Goal: Task Accomplishment & Management: Manage account settings

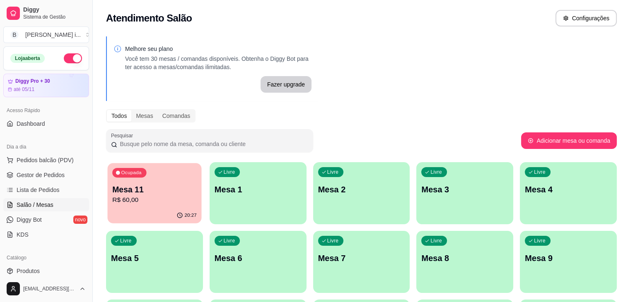
click at [149, 215] on div "20:27" at bounding box center [155, 216] width 94 height 16
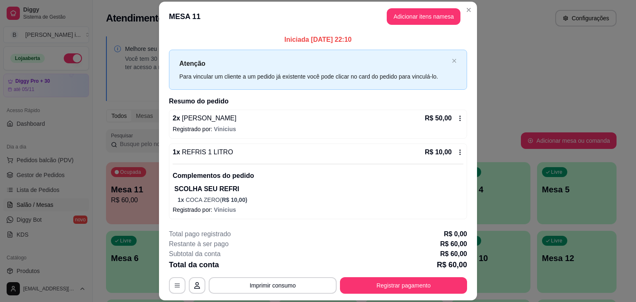
click at [458, 150] on icon at bounding box center [460, 152] width 7 height 7
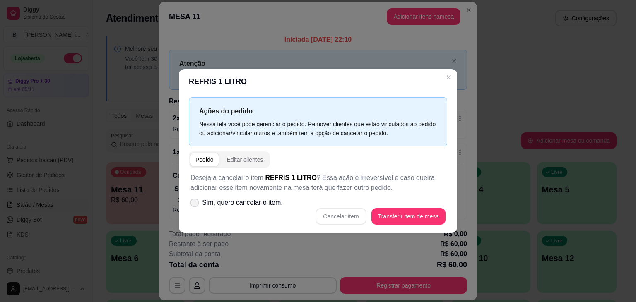
click at [255, 200] on span "Sim, quero cancelar o item." at bounding box center [242, 203] width 81 height 10
click at [195, 205] on input "Sim, quero cancelar o item." at bounding box center [192, 207] width 5 height 5
checkbox input "true"
click at [349, 221] on button "Cancelar item" at bounding box center [340, 217] width 49 height 16
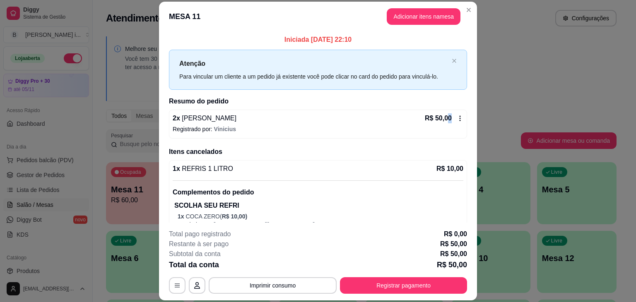
click at [441, 115] on p "R$ 50,00" at bounding box center [438, 118] width 27 height 10
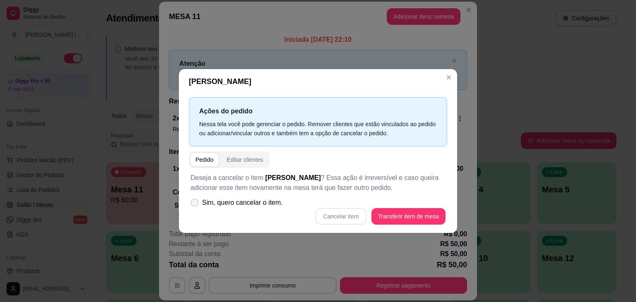
click at [203, 198] on span "Sim, quero cancelar o item." at bounding box center [242, 203] width 81 height 10
click at [195, 205] on input "Sim, quero cancelar o item." at bounding box center [192, 207] width 5 height 5
checkbox input "true"
click at [341, 211] on button "Cancelar item" at bounding box center [341, 216] width 51 height 17
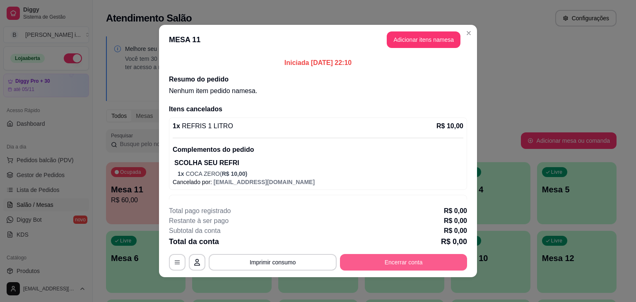
click at [379, 264] on button "Encerrar conta" at bounding box center [403, 262] width 127 height 17
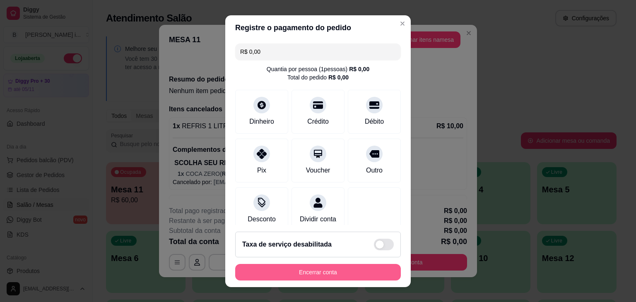
click at [284, 266] on button "Encerrar conta" at bounding box center [318, 272] width 166 height 17
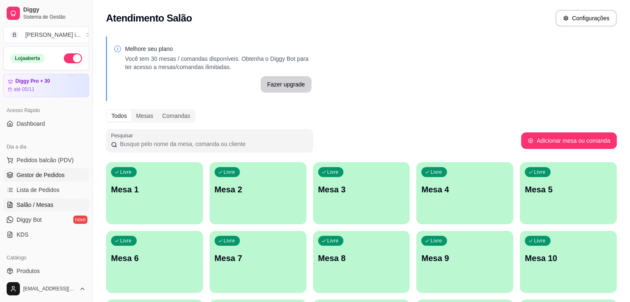
click at [49, 172] on span "Gestor de Pedidos" at bounding box center [41, 175] width 48 height 8
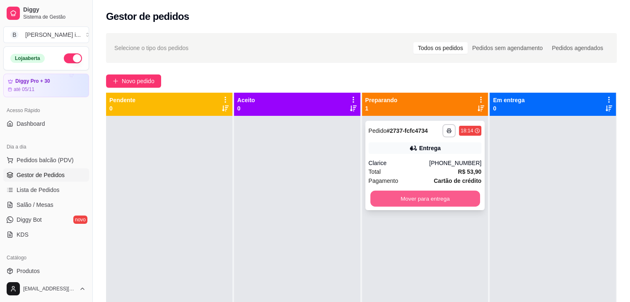
click at [446, 196] on button "Mover para entrega" at bounding box center [425, 199] width 110 height 16
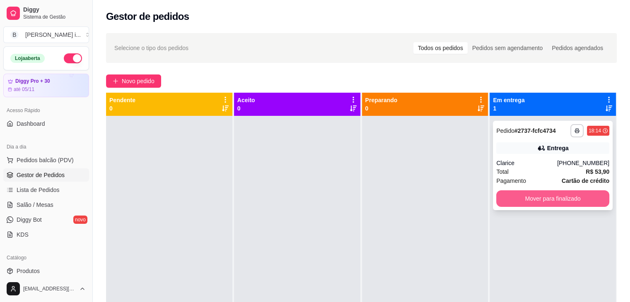
click at [516, 193] on button "Mover para finalizado" at bounding box center [552, 198] width 113 height 17
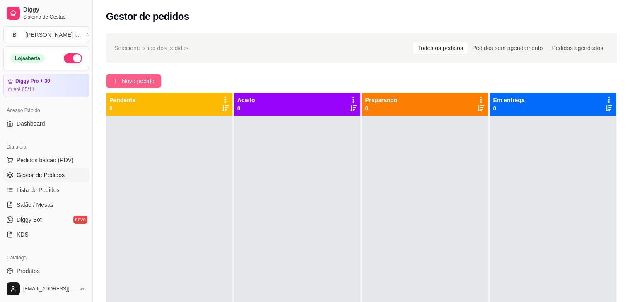
click at [116, 83] on icon "plus" at bounding box center [116, 81] width 6 height 6
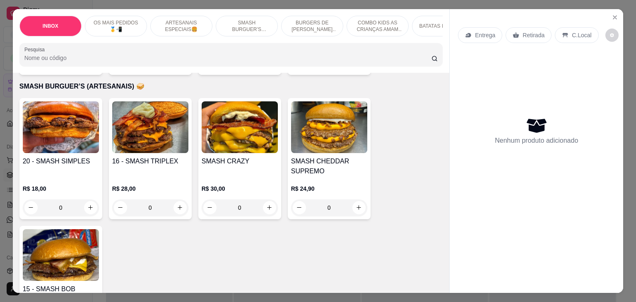
scroll to position [1077, 0]
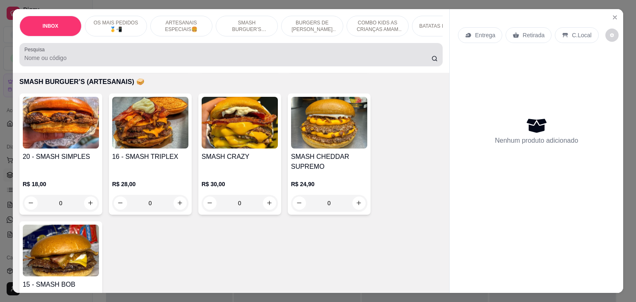
click at [142, 50] on div at bounding box center [231, 54] width 414 height 17
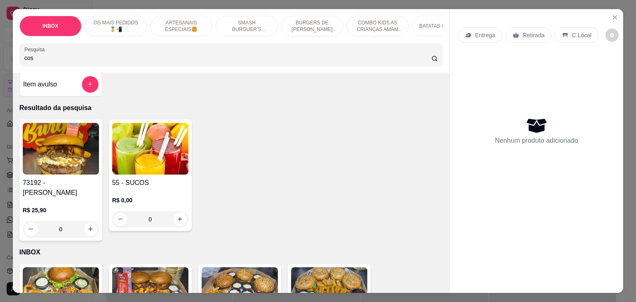
scroll to position [0, 0]
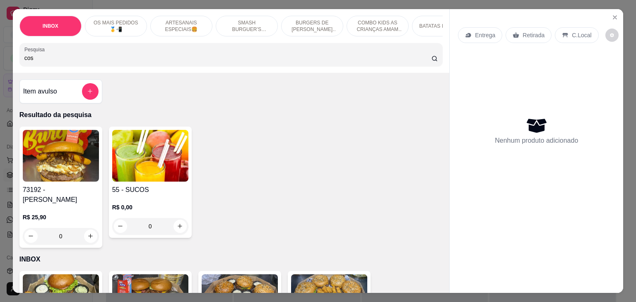
type input "cos"
click at [48, 205] on div "R$ 25,90 0" at bounding box center [61, 225] width 76 height 40
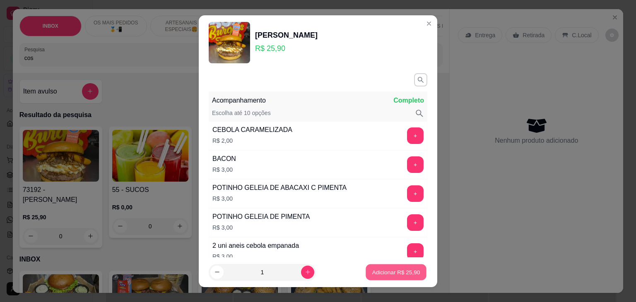
click at [388, 270] on p "Adicionar R$ 25,90" at bounding box center [396, 272] width 48 height 8
type input "1"
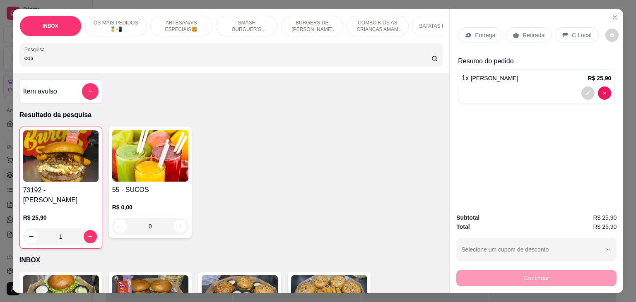
click at [485, 34] on p "Entrega" at bounding box center [485, 35] width 20 height 8
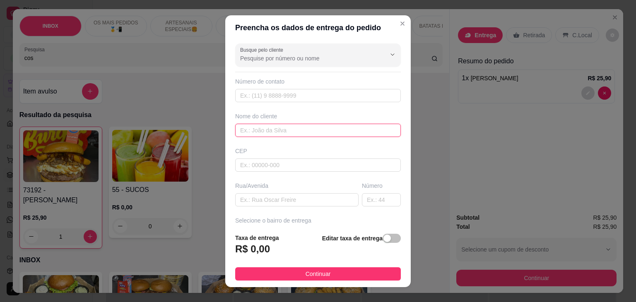
drag, startPoint x: 264, startPoint y: 129, endPoint x: 267, endPoint y: 113, distance: 16.5
click at [265, 128] on input "text" at bounding box center [318, 130] width 166 height 13
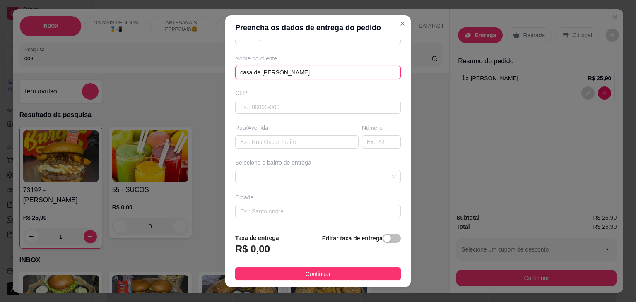
scroll to position [83, 0]
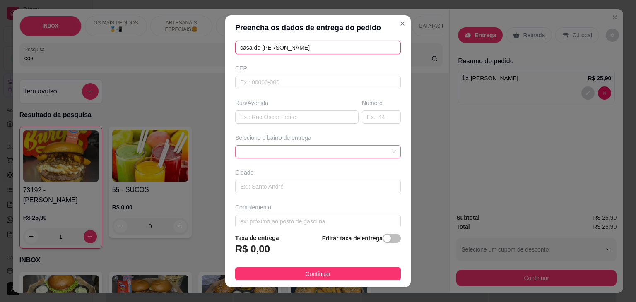
click at [354, 147] on div at bounding box center [318, 151] width 166 height 13
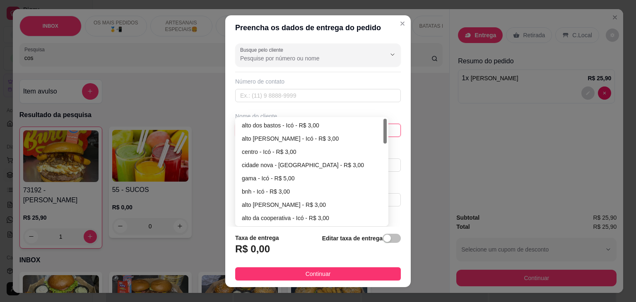
scroll to position [0, 0]
type input "casa de [PERSON_NAME]"
click at [252, 174] on div "Busque pelo cliente Número de contato Nome do cliente casa de saymon CEP Rua/[G…" at bounding box center [318, 133] width 186 height 187
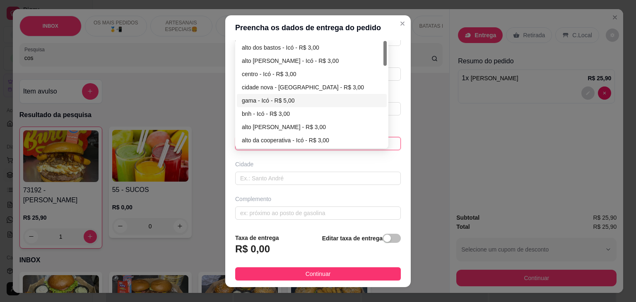
click at [270, 98] on div "gama - Icó - R$ 5,00" at bounding box center [312, 100] width 140 height 9
type input "Icó"
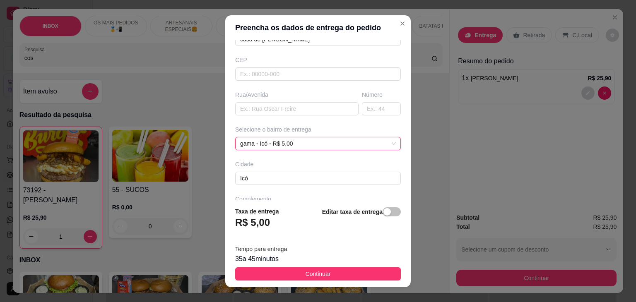
click at [381, 205] on footer "Taxa de entrega R$ 5,00 Editar taxa de entrega Tempo para entrega 35 a 45 minut…" at bounding box center [318, 243] width 186 height 87
click at [384, 208] on span "button" at bounding box center [392, 211] width 18 height 9
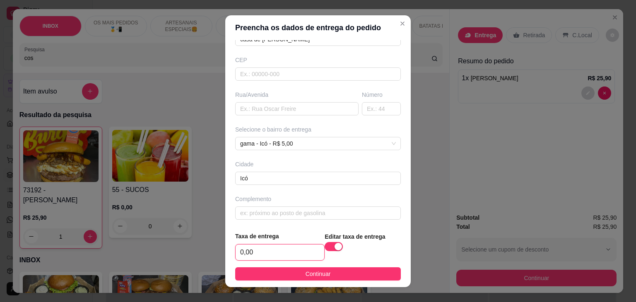
click at [295, 247] on input "0,00" at bounding box center [280, 253] width 89 height 16
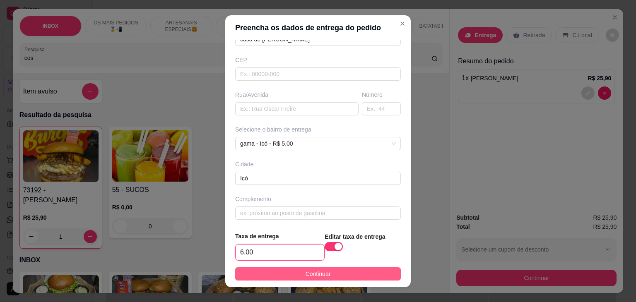
type input "6,00"
click at [386, 272] on button "Continuar" at bounding box center [318, 273] width 166 height 13
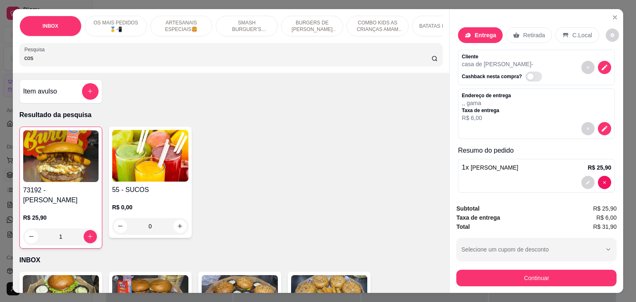
drag, startPoint x: 503, startPoint y: 264, endPoint x: 489, endPoint y: 275, distance: 18.2
click at [503, 263] on div "Subtotal R$ 25,90 Taxa de entrega R$ 6,00 Total R$ 31,90 Selecione um cupom de …" at bounding box center [536, 245] width 160 height 82
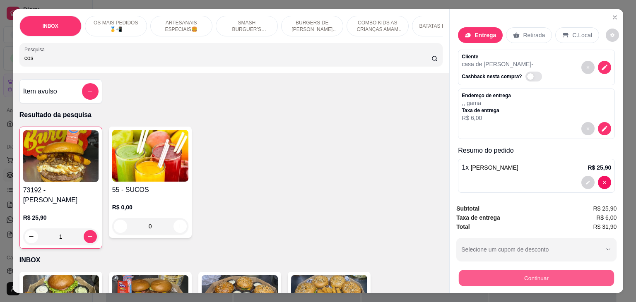
click at [489, 275] on button "Continuar" at bounding box center [536, 278] width 155 height 16
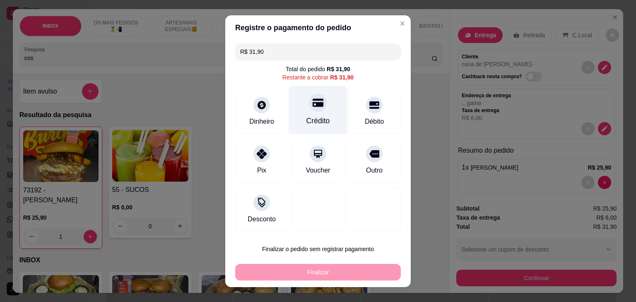
click at [308, 111] on div "Crédito" at bounding box center [318, 110] width 58 height 48
type input "R$ 0,00"
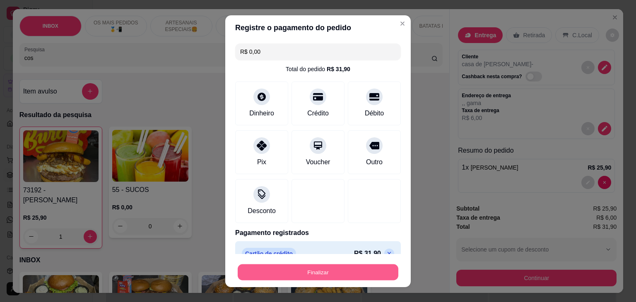
click at [328, 275] on button "Finalizar" at bounding box center [318, 272] width 161 height 16
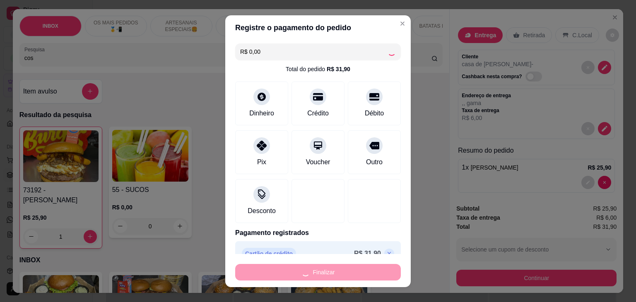
type input "0"
type input "-R$ 31,90"
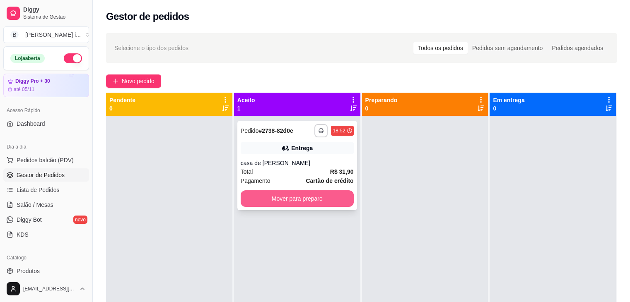
click at [337, 202] on button "Mover para preparo" at bounding box center [297, 198] width 113 height 17
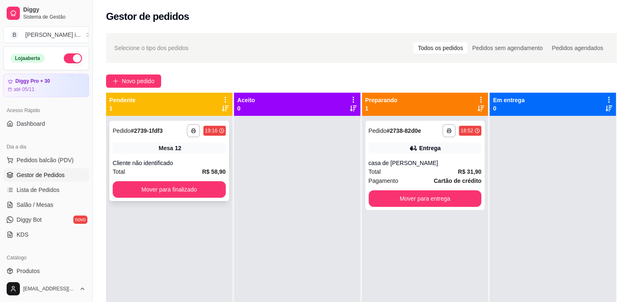
click at [181, 147] on div "Mesa 12" at bounding box center [169, 148] width 113 height 12
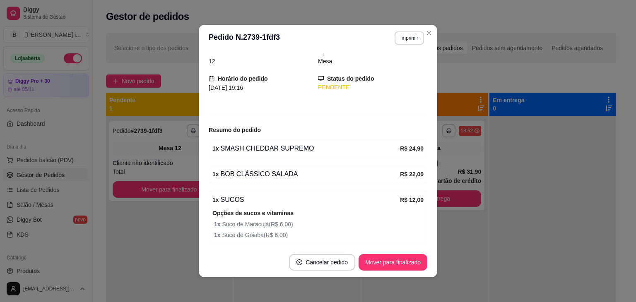
scroll to position [65, 0]
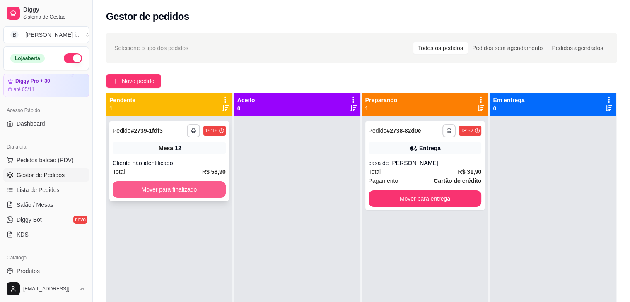
click at [193, 188] on button "Mover para finalizado" at bounding box center [169, 189] width 113 height 17
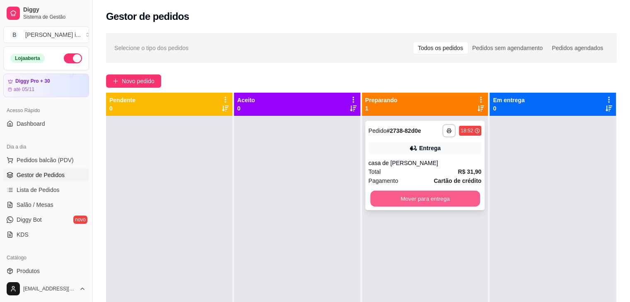
click at [432, 196] on button "Mover para entrega" at bounding box center [425, 199] width 110 height 16
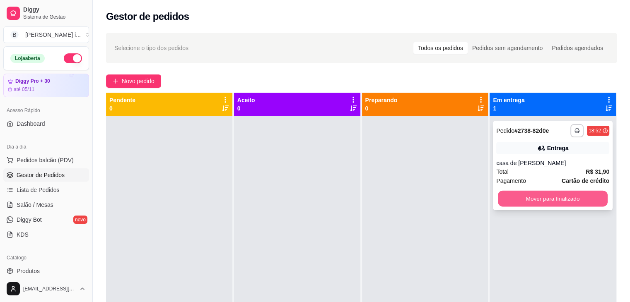
click at [525, 200] on button "Mover para finalizado" at bounding box center [553, 199] width 110 height 16
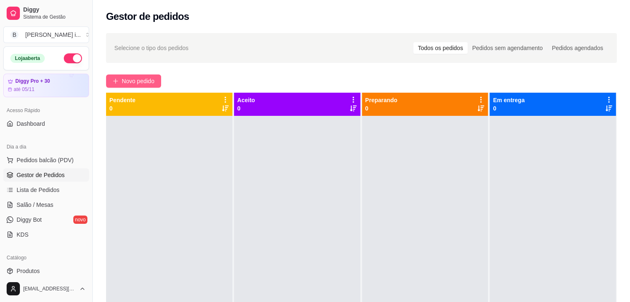
click at [145, 83] on span "Novo pedido" at bounding box center [138, 81] width 33 height 9
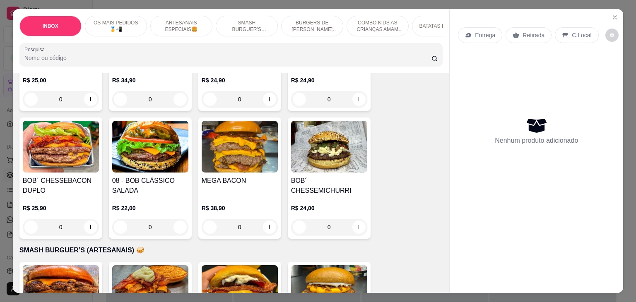
scroll to position [911, 0]
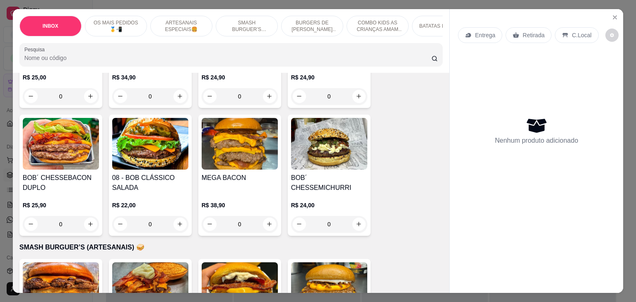
click at [178, 179] on h4 "08 - BOB CLÁSSICO SALADA" at bounding box center [150, 183] width 76 height 20
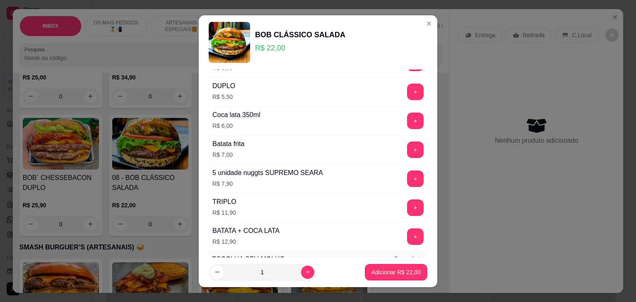
scroll to position [290, 0]
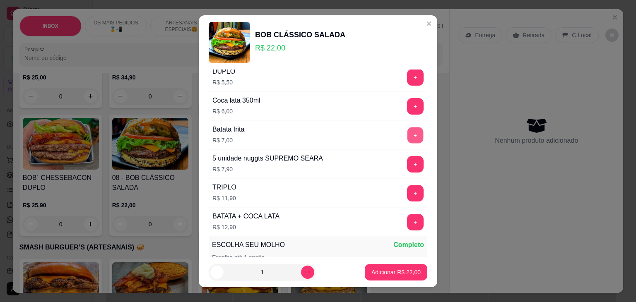
click at [407, 132] on button "+" at bounding box center [415, 136] width 16 height 16
click at [407, 267] on button "Adicionar R$ 29,00" at bounding box center [396, 272] width 63 height 17
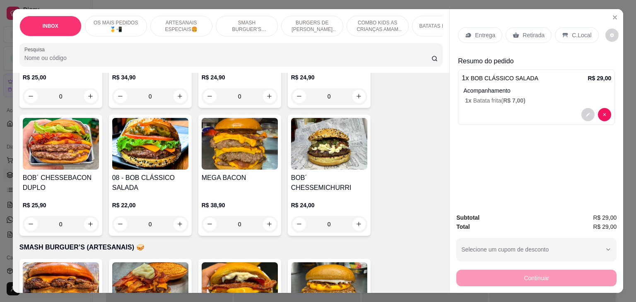
click at [463, 31] on div "Entrega" at bounding box center [480, 35] width 44 height 16
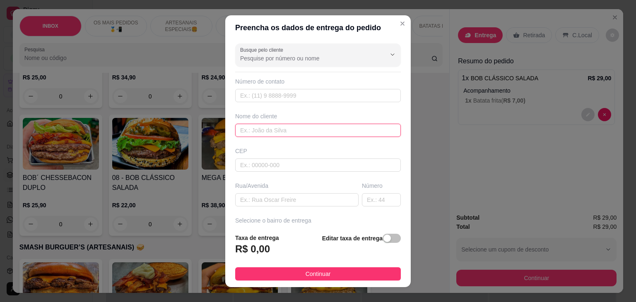
click at [300, 125] on input "text" at bounding box center [318, 130] width 166 height 13
type input "[PERSON_NAME]"
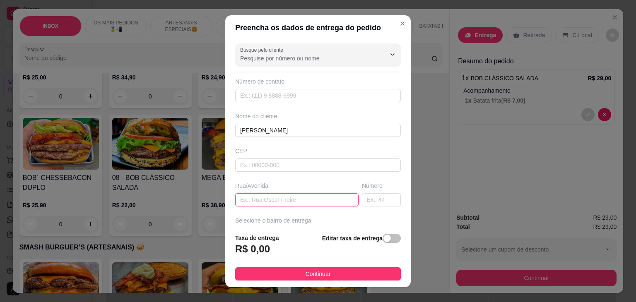
click at [275, 199] on input "text" at bounding box center [296, 199] width 123 height 13
type input "rua [PERSON_NAME]"
click at [371, 201] on input "text" at bounding box center [381, 199] width 39 height 13
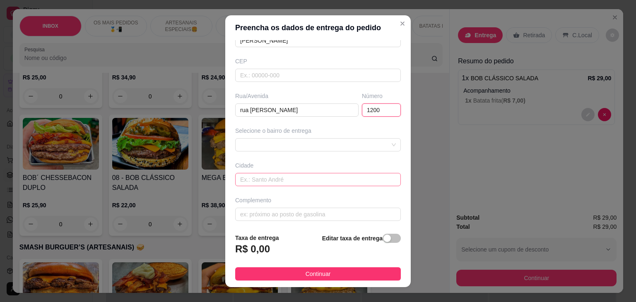
scroll to position [91, 0]
click at [330, 141] on div "6508c09785aa93f9c45a8207 6508c0b285aa93f9c45a820a alto dos bastos - Icó - R$ 3,…" at bounding box center [318, 143] width 166 height 13
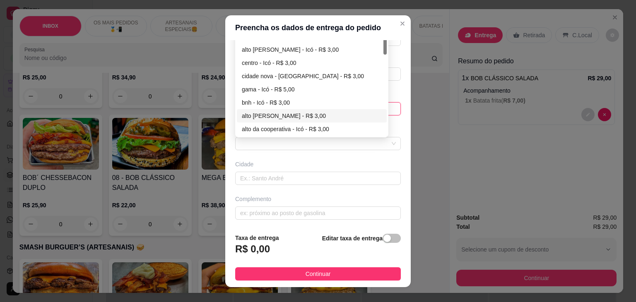
scroll to position [0, 0]
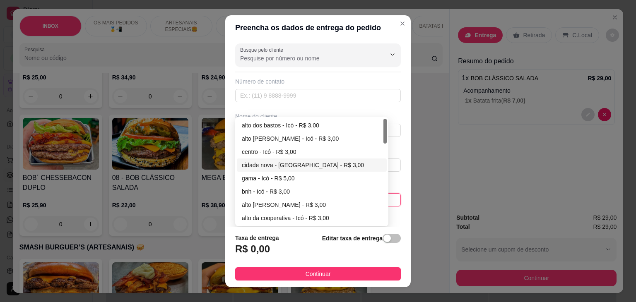
type input "1200"
click at [295, 167] on div "Busque pelo cliente Número de contato Nome do cliente [PERSON_NAME] Rua/[GEOGRA…" at bounding box center [318, 133] width 186 height 187
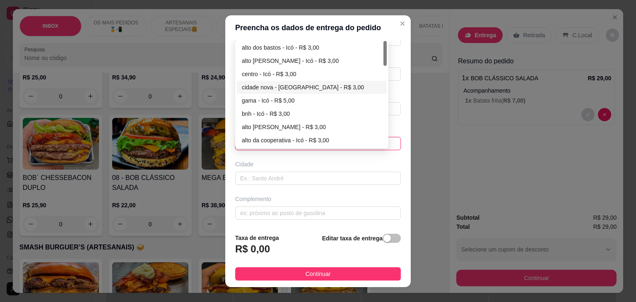
click at [281, 87] on div "cidade nova - [GEOGRAPHIC_DATA] - R$ 3,00" at bounding box center [312, 87] width 140 height 9
type input "Icó"
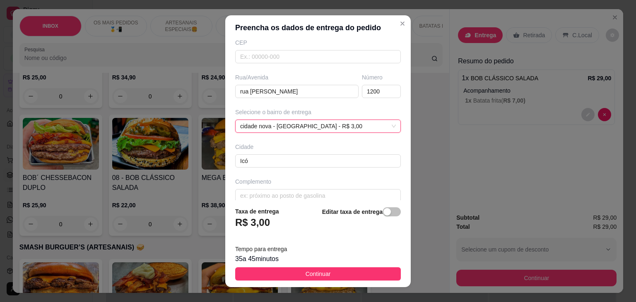
scroll to position [118, 0]
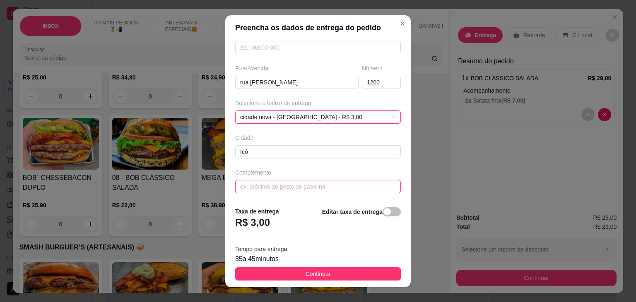
click at [308, 185] on input "text" at bounding box center [318, 186] width 166 height 13
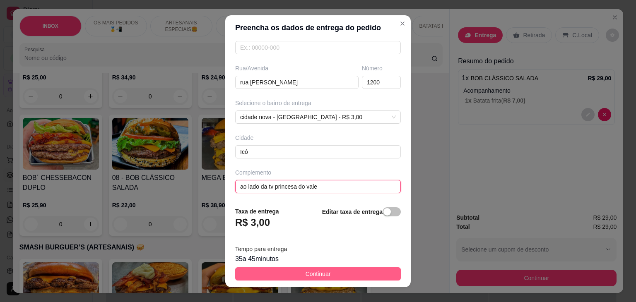
type input "ao lado da tv princesa do vale"
click at [357, 269] on button "Continuar" at bounding box center [318, 273] width 166 height 13
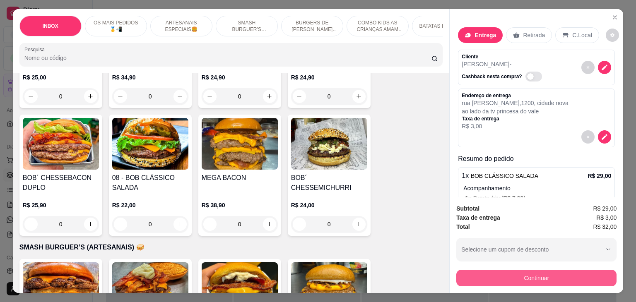
click at [577, 273] on button "Continuar" at bounding box center [536, 278] width 160 height 17
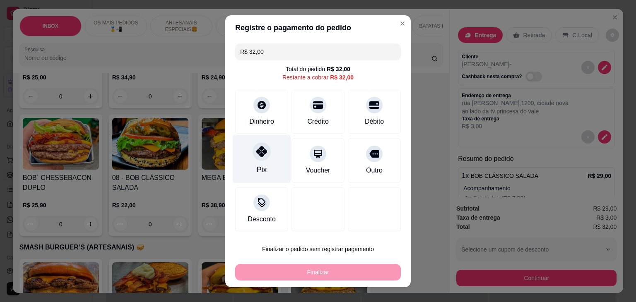
click at [257, 170] on div "Pix" at bounding box center [262, 169] width 10 height 11
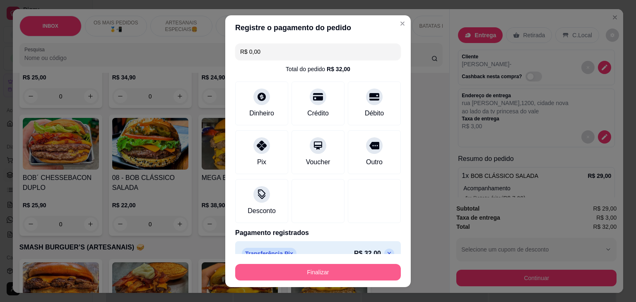
click at [335, 276] on button "Finalizar" at bounding box center [318, 272] width 166 height 17
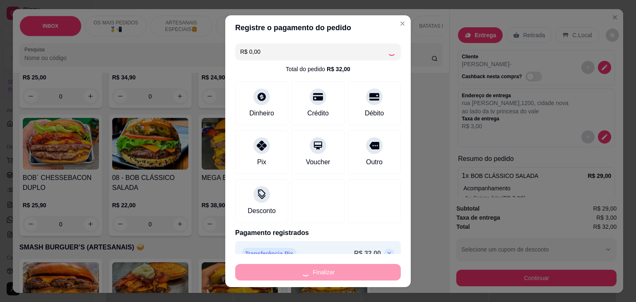
type input "-R$ 32,00"
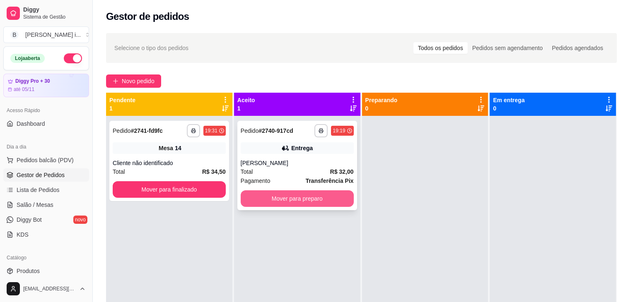
click at [309, 197] on button "Mover para preparo" at bounding box center [297, 198] width 113 height 17
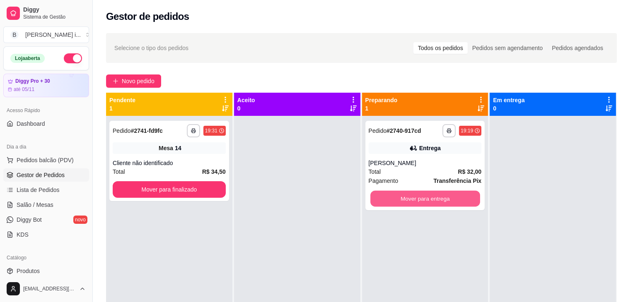
click at [414, 194] on button "Mover para entrega" at bounding box center [425, 199] width 110 height 16
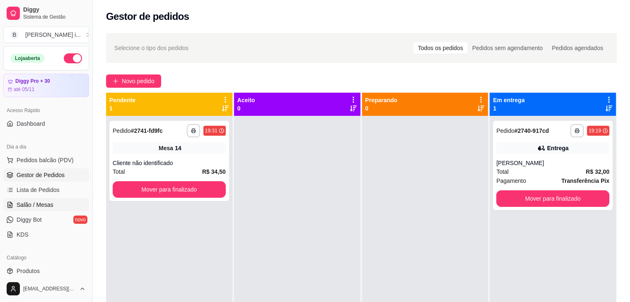
click at [42, 204] on span "Salão / Mesas" at bounding box center [35, 205] width 37 height 8
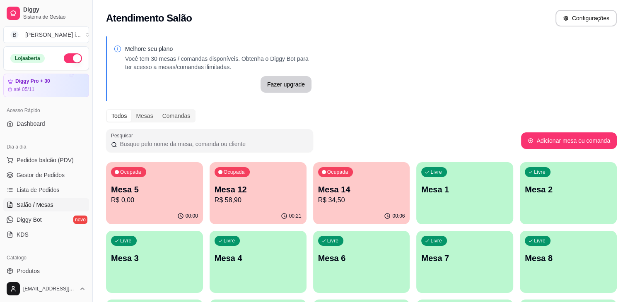
click at [239, 203] on p "R$ 58,90" at bounding box center [257, 200] width 87 height 10
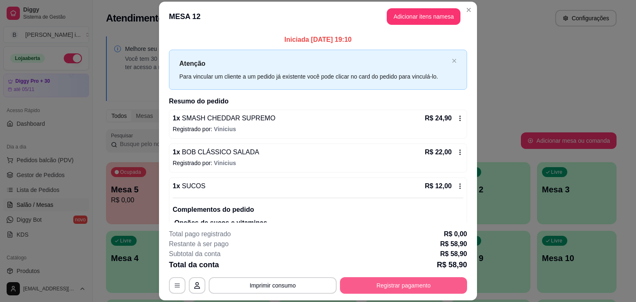
click at [414, 287] on button "Registrar pagamento" at bounding box center [403, 285] width 127 height 17
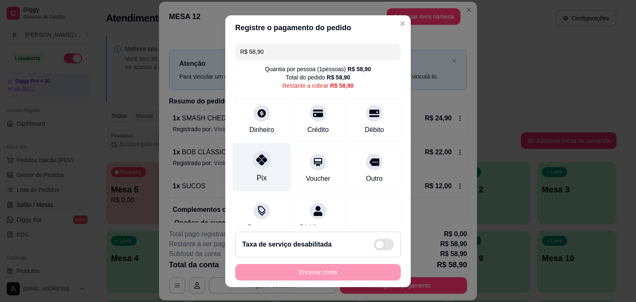
click at [253, 171] on div "Pix" at bounding box center [262, 167] width 58 height 48
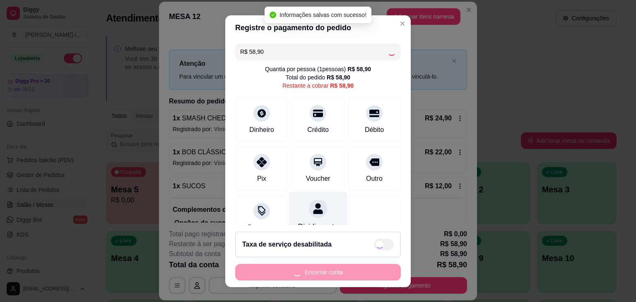
type input "R$ 0,00"
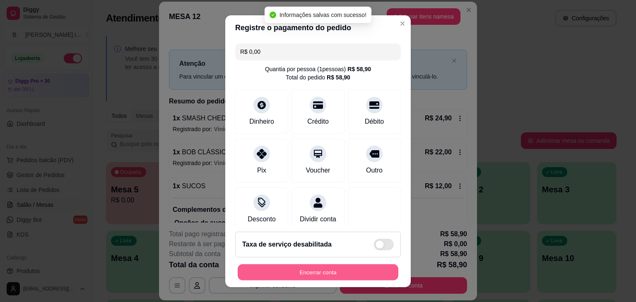
click at [287, 270] on button "Encerrar conta" at bounding box center [318, 272] width 161 height 16
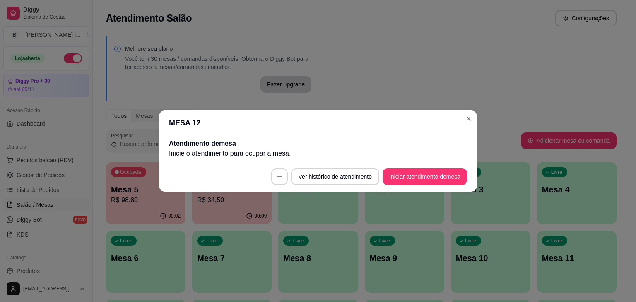
click at [358, 111] on header "MESA 12" at bounding box center [318, 123] width 318 height 25
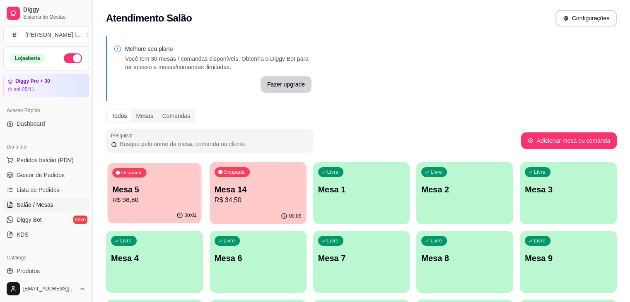
click at [133, 207] on div "Ocupada Mesa 5 R$ 98,80" at bounding box center [155, 185] width 94 height 45
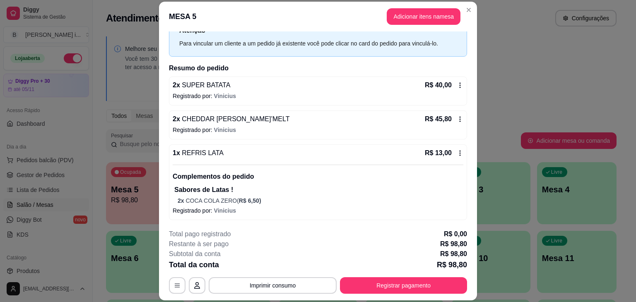
scroll to position [25, 0]
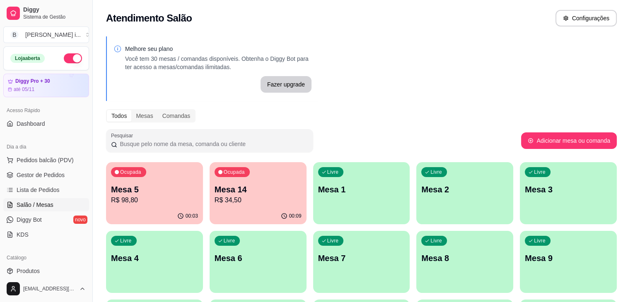
click at [241, 184] on p "Mesa 14" at bounding box center [257, 190] width 87 height 12
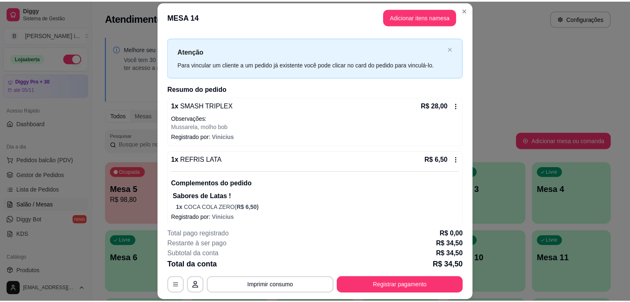
scroll to position [19, 0]
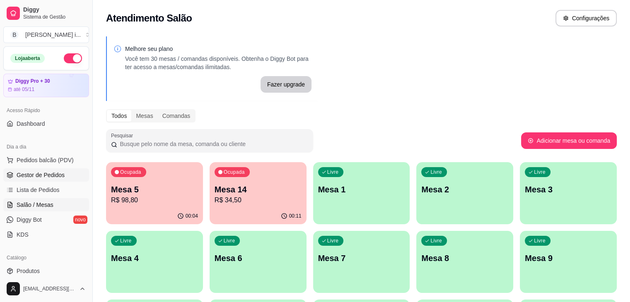
click at [50, 175] on span "Gestor de Pedidos" at bounding box center [41, 175] width 48 height 8
